Goal: Task Accomplishment & Management: Manage account settings

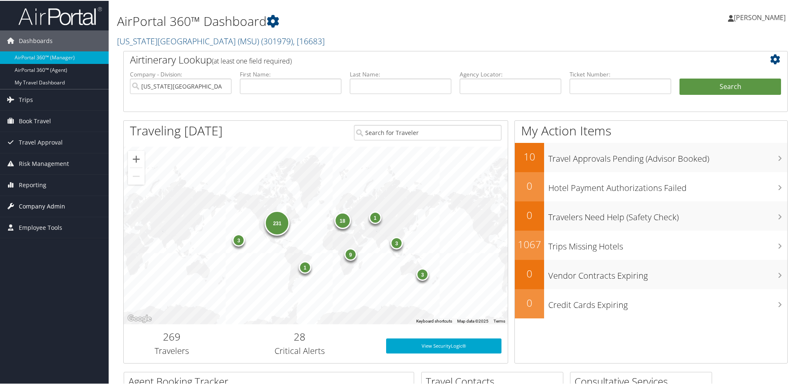
click at [34, 204] on span "Company Admin" at bounding box center [42, 205] width 46 height 21
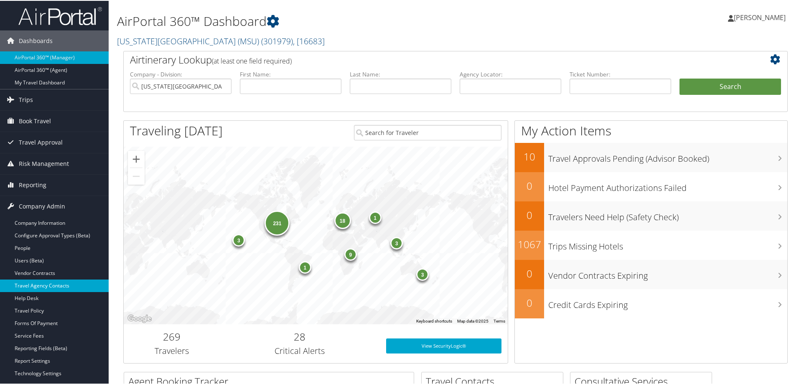
click at [43, 282] on link "Travel Agency Contacts" at bounding box center [54, 285] width 109 height 13
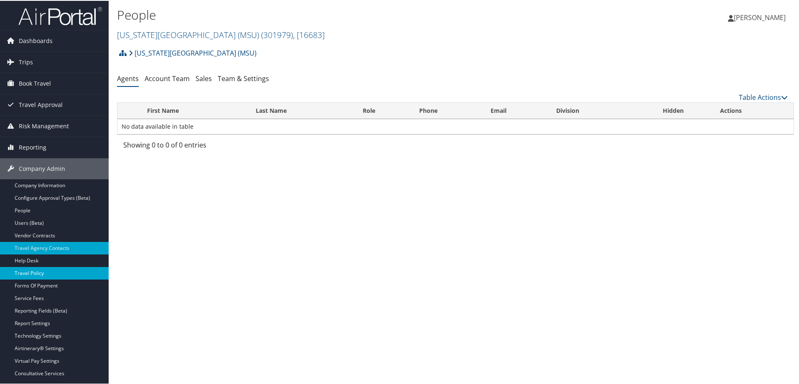
click at [36, 272] on link "Travel Policy" at bounding box center [54, 272] width 109 height 13
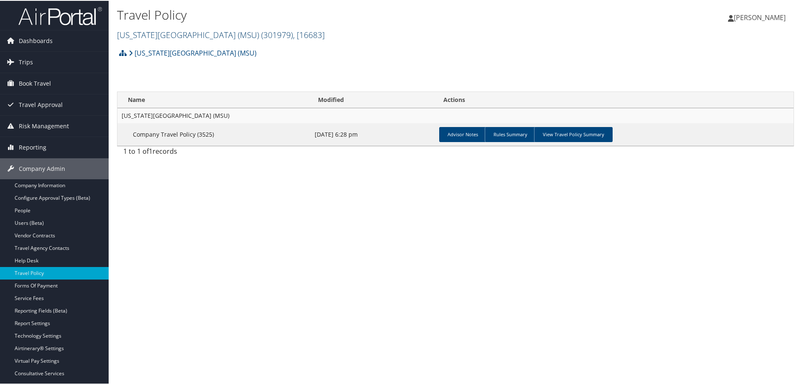
click at [261, 33] on span "( 301979 )" at bounding box center [277, 33] width 32 height 11
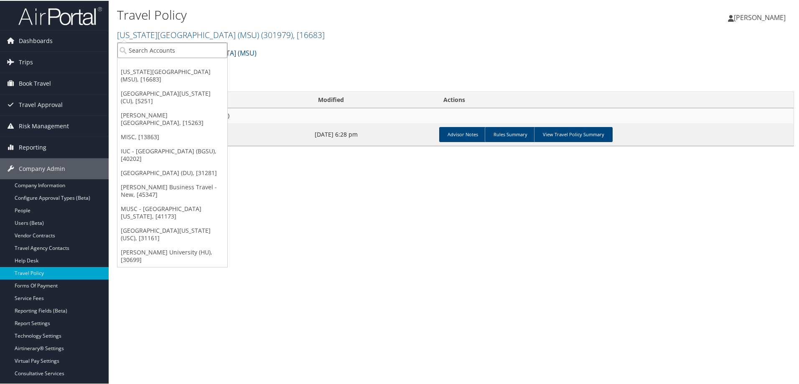
click at [191, 48] on input "search" at bounding box center [172, 49] width 110 height 15
type input "howard"
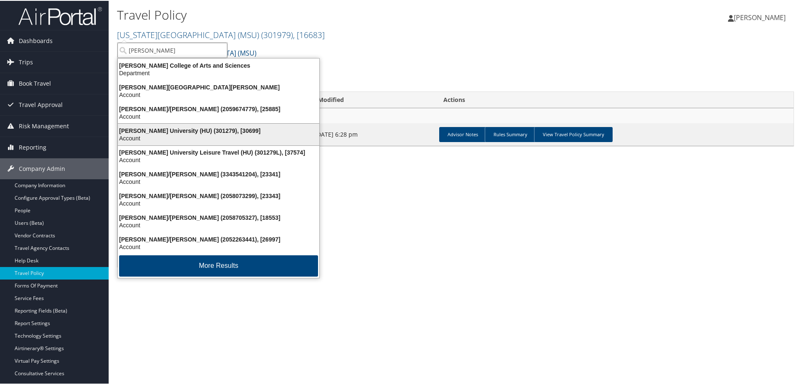
click at [149, 135] on div "Account" at bounding box center [218, 138] width 211 height 8
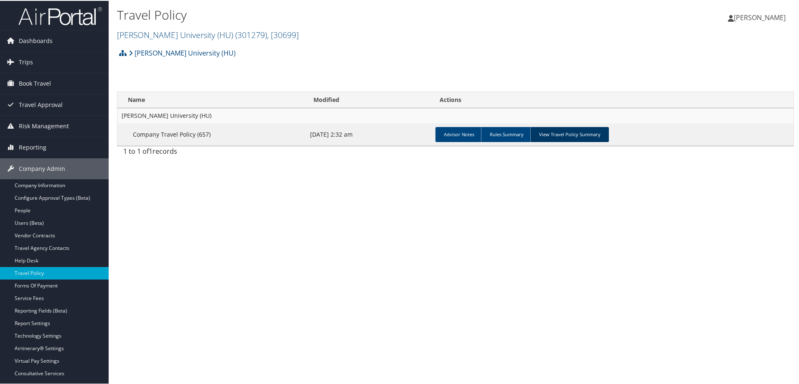
click at [558, 135] on link "View Travel Policy Summary" at bounding box center [569, 133] width 79 height 15
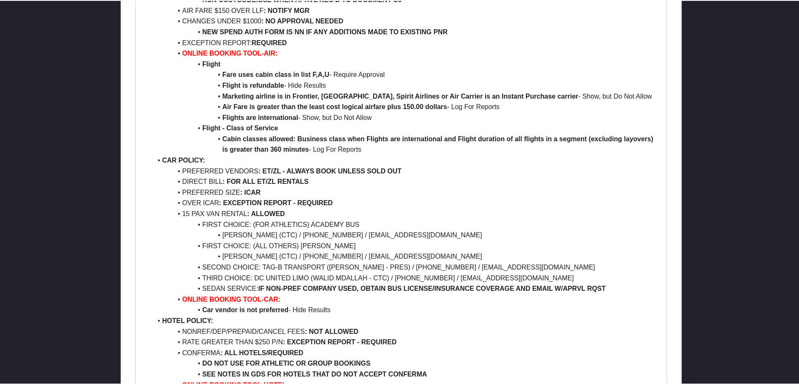
scroll to position [460, 0]
